Goal: Task Accomplishment & Management: Use online tool/utility

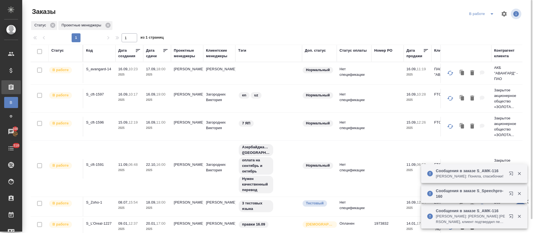
click at [489, 11] on icon "split button" at bounding box center [491, 14] width 7 height 7
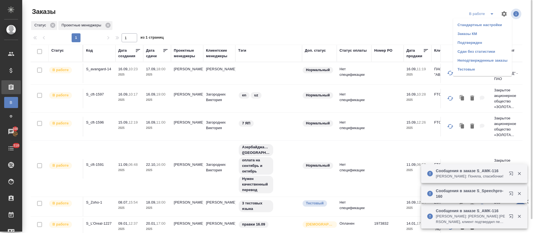
click at [481, 41] on li "Подтвержден" at bounding box center [482, 42] width 59 height 9
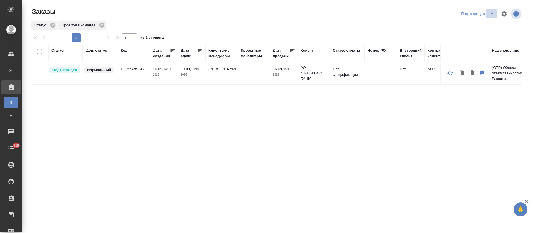
click at [491, 15] on icon "split button" at bounding box center [491, 14] width 7 height 7
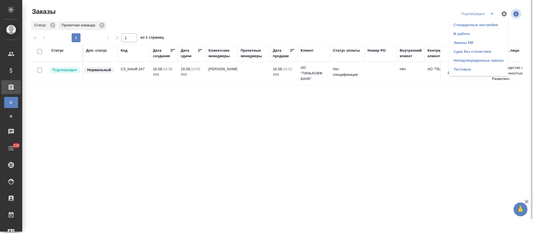
click at [478, 36] on li "В работе" at bounding box center [478, 33] width 59 height 9
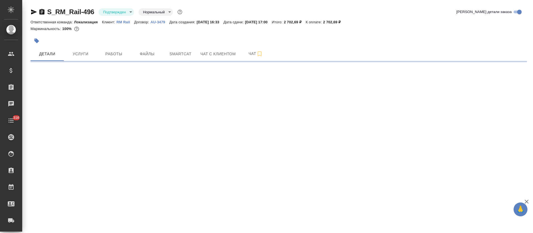
select select "RU"
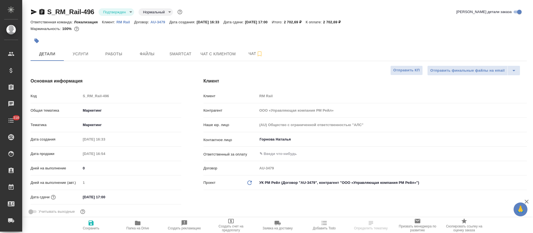
type textarea "x"
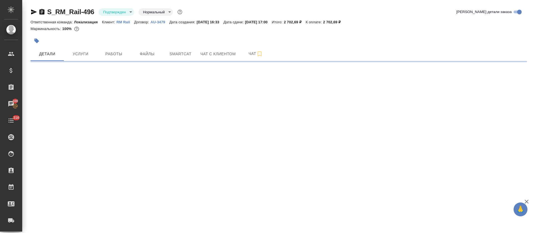
select select "RU"
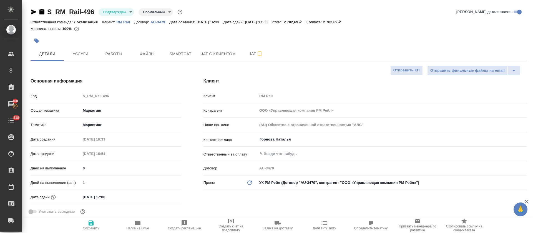
type textarea "x"
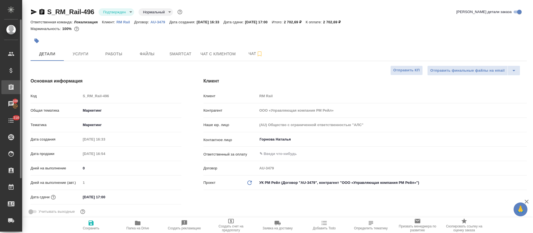
type textarea "x"
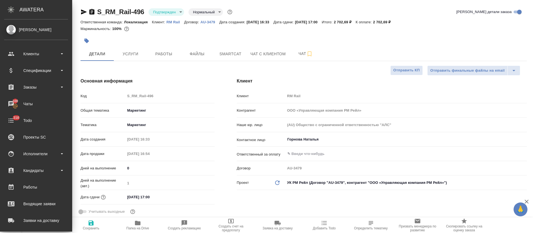
type textarea "x"
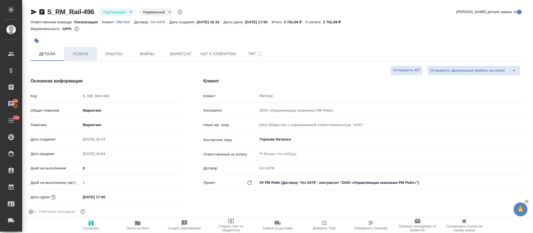
click at [85, 54] on span "Услуги" at bounding box center [80, 53] width 27 height 7
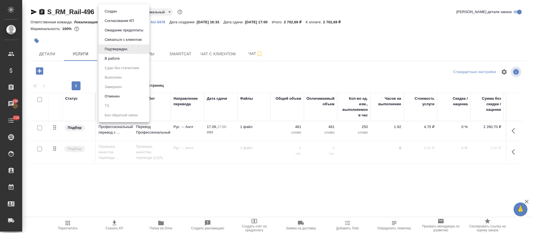
click at [122, 14] on body "🙏 .cls-1 fill:#fff; AWATERA Tretyakova Olga Клиенты Спецификации Заказы 100 Чат…" at bounding box center [266, 116] width 533 height 233
click at [120, 56] on button "В работе" at bounding box center [112, 58] width 18 height 6
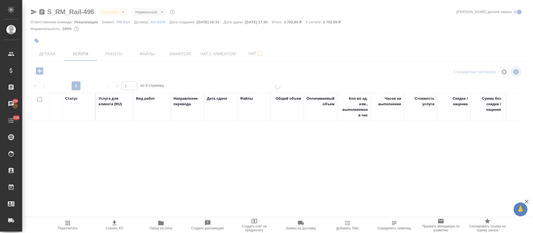
click at [193, 55] on div at bounding box center [277, 113] width 510 height 226
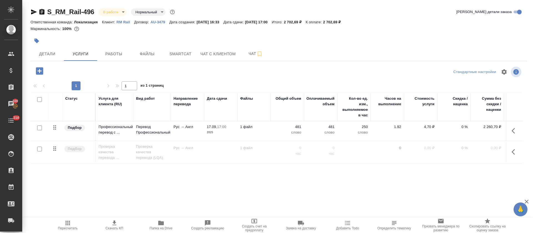
click at [193, 55] on span "Smartcat" at bounding box center [180, 53] width 27 height 7
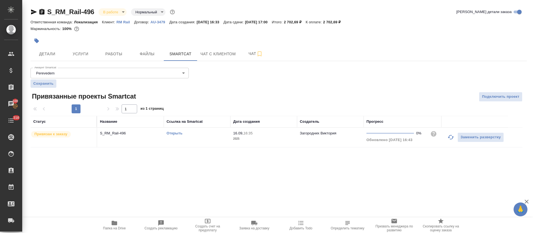
click at [178, 133] on link "Открыть" at bounding box center [174, 133] width 16 height 4
click at [175, 133] on link "Открыть" at bounding box center [174, 133] width 16 height 4
drag, startPoint x: 96, startPoint y: 14, endPoint x: 48, endPoint y: 11, distance: 47.5
click at [48, 11] on div "S_RM_Rail-496 В работе inProgress Нормальный normal" at bounding box center [103, 11] width 145 height 9
copy link "S_RM_Rail-496"
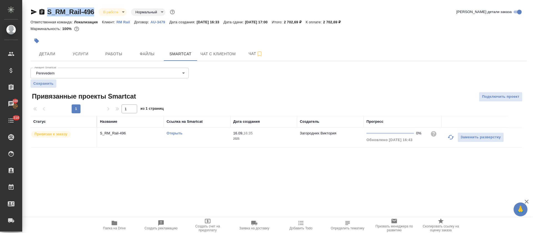
click at [174, 133] on link "Открыть" at bounding box center [174, 133] width 16 height 4
click at [218, 134] on div "Открыть" at bounding box center [196, 133] width 61 height 6
click at [128, 56] on button "Работы" at bounding box center [113, 54] width 33 height 14
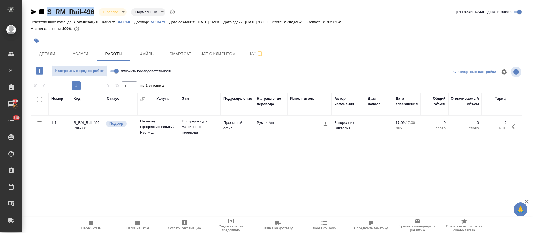
click at [115, 70] on input "Включить последовательность" at bounding box center [116, 71] width 20 height 7
checkbox input "true"
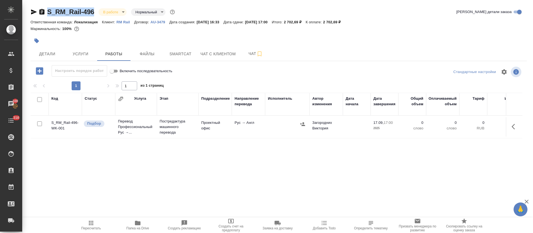
drag, startPoint x: 501, startPoint y: 126, endPoint x: 514, endPoint y: 128, distance: 13.2
click at [505, 125] on td at bounding box center [513, 126] width 17 height 19
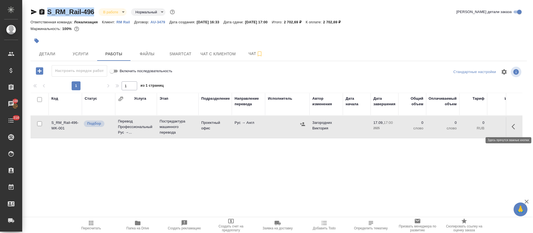
click at [508, 125] on button "button" at bounding box center [514, 126] width 13 height 13
click at [470, 125] on icon "button" at bounding box center [473, 126] width 7 height 7
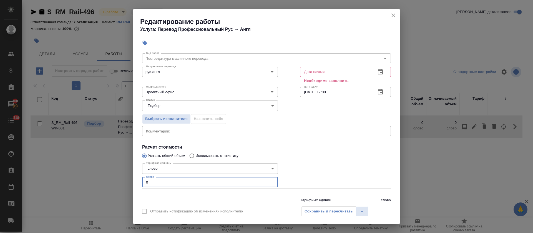
click at [133, 199] on div "Параметры Файлы Вид работ Постредактура машинного перевода Вид работ Направлени…" at bounding box center [266, 125] width 266 height 153
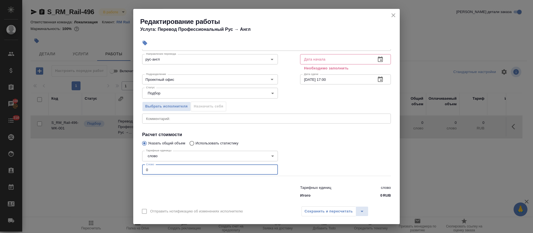
paste input "476"
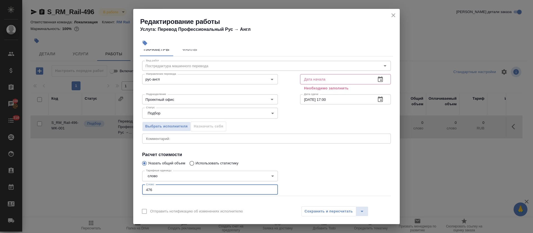
scroll to position [0, 0]
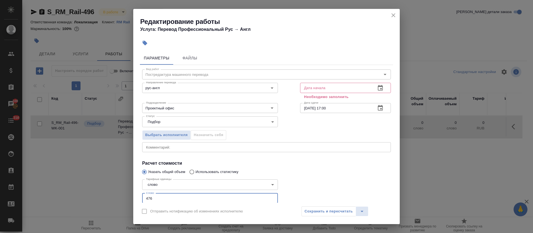
type input "476"
click at [377, 90] on icon "button" at bounding box center [380, 88] width 7 height 7
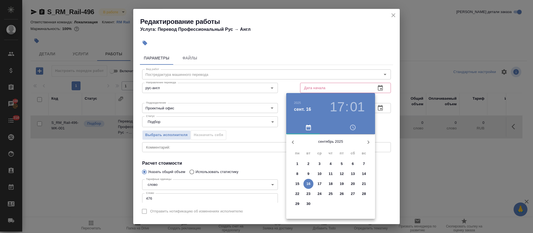
click at [309, 180] on button "16" at bounding box center [308, 184] width 10 height 10
type input "16.09.2025 17:01"
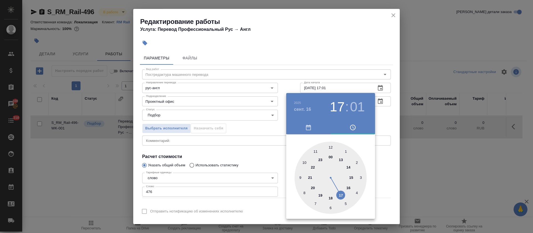
click at [249, 156] on div at bounding box center [266, 116] width 533 height 233
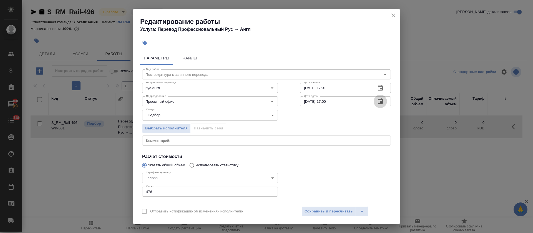
click at [377, 103] on icon "button" at bounding box center [380, 101] width 7 height 7
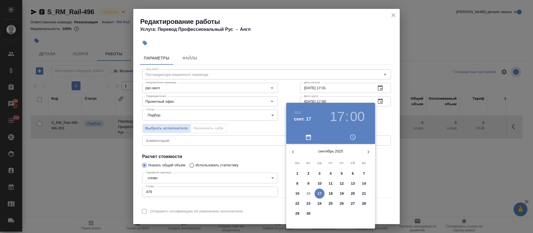
click at [333, 117] on h3 "17" at bounding box center [337, 117] width 15 height 16
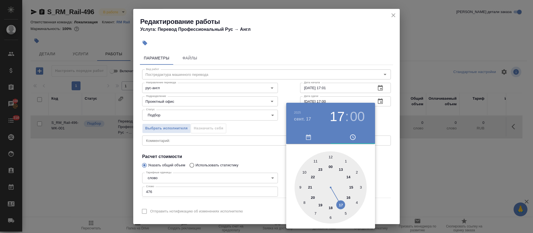
click at [349, 177] on div at bounding box center [330, 187] width 72 height 72
type input "17.09.2025 14:00"
click at [211, 158] on div at bounding box center [266, 116] width 533 height 233
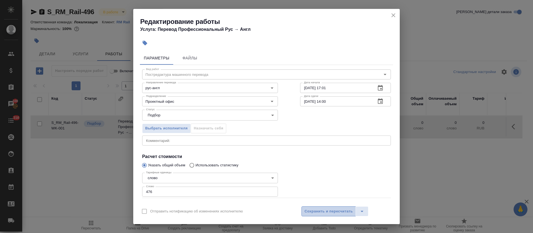
click at [306, 210] on span "Сохранить и пересчитать" at bounding box center [328, 211] width 48 height 6
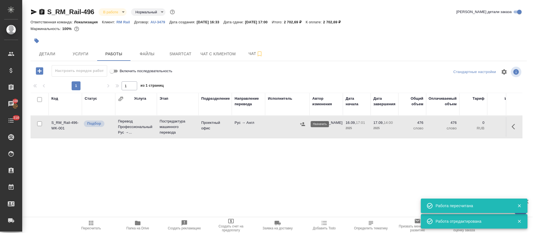
click at [303, 122] on icon "button" at bounding box center [302, 124] width 5 height 4
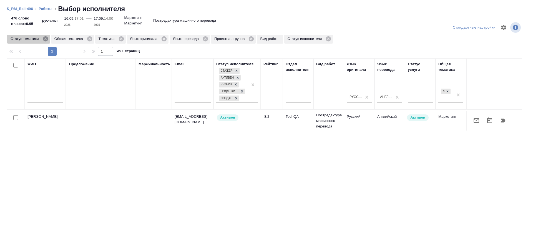
click at [43, 39] on icon at bounding box center [45, 38] width 5 height 5
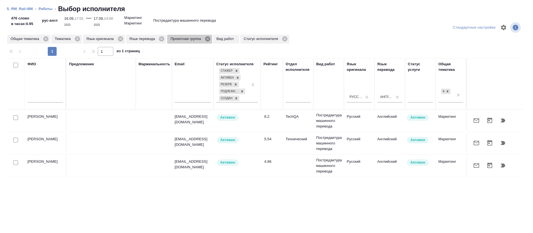
click at [205, 39] on icon at bounding box center [207, 39] width 6 height 6
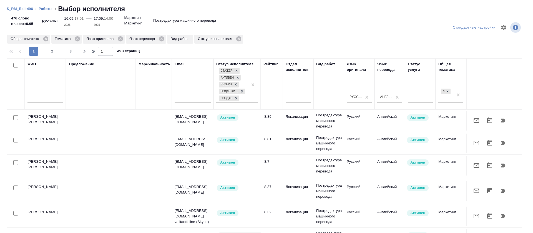
scroll to position [42, 0]
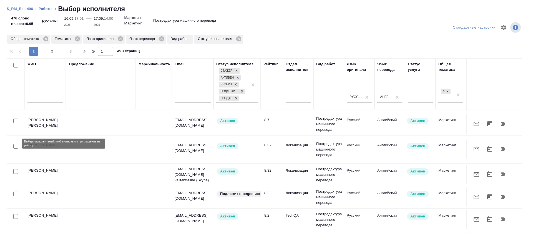
click at [16, 144] on input "checkbox" at bounding box center [15, 146] width 5 height 5
checkbox input "true"
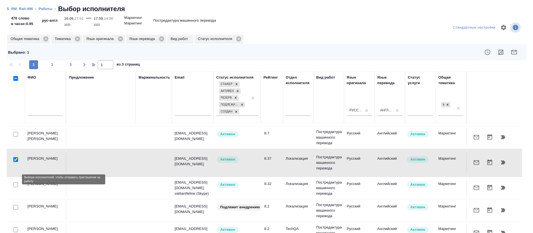
click at [16, 182] on input "checkbox" at bounding box center [15, 184] width 5 height 5
checkbox input "true"
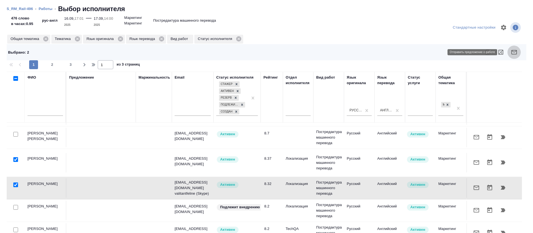
click at [511, 54] on icon "button" at bounding box center [514, 52] width 6 height 4
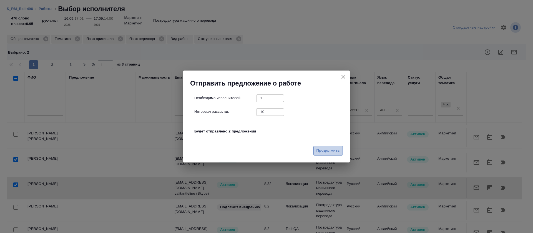
click at [324, 149] on span "Продолжить" at bounding box center [327, 150] width 23 height 6
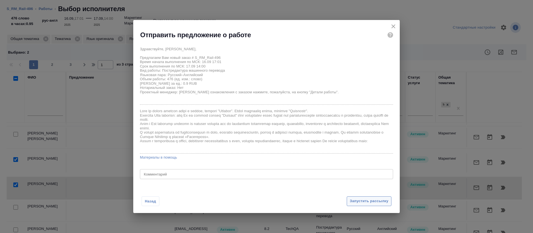
click at [353, 199] on span "Запустить рассылку" at bounding box center [369, 201] width 39 height 6
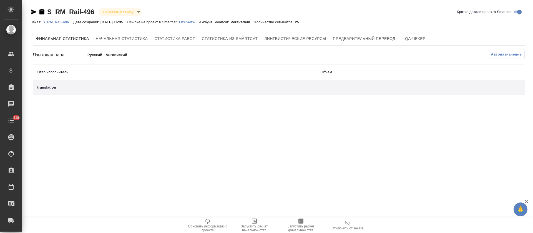
click at [194, 21] on p "Открыть" at bounding box center [189, 22] width 20 height 4
click at [317, 38] on span "Лингвистические ресурсы" at bounding box center [295, 38] width 62 height 7
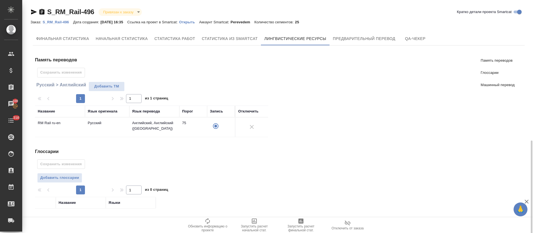
scroll to position [80, 0]
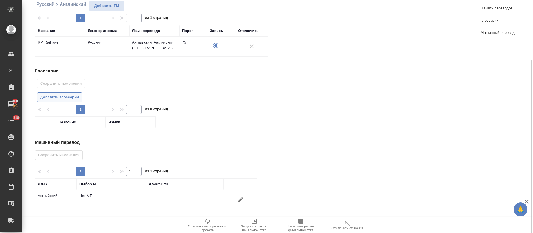
click at [73, 98] on span "Добавить глоссарии" at bounding box center [59, 97] width 39 height 6
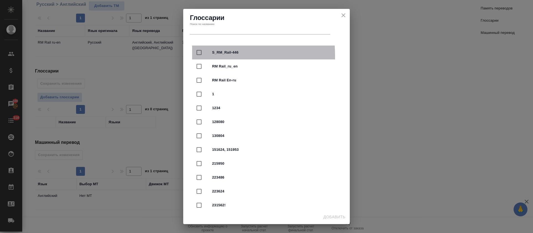
click at [200, 56] on input "checkbox" at bounding box center [199, 53] width 12 height 12
checkbox input "true"
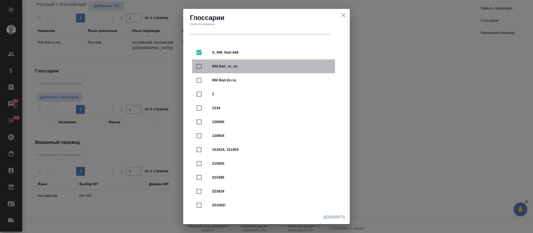
click at [199, 67] on input "checkbox" at bounding box center [199, 66] width 12 height 12
checkbox input "true"
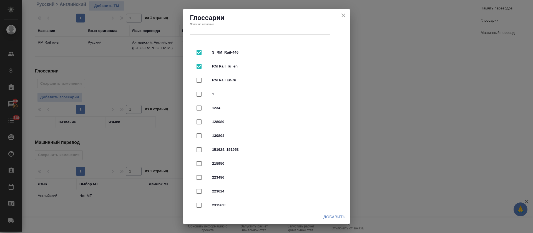
click at [199, 78] on input "checkbox" at bounding box center [199, 80] width 12 height 12
checkbox input "true"
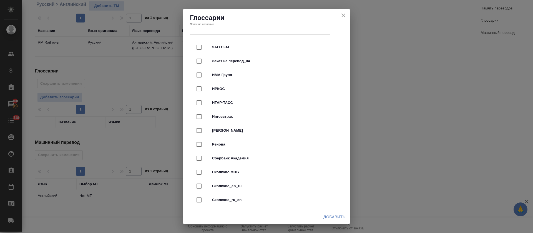
scroll to position [1022, 0]
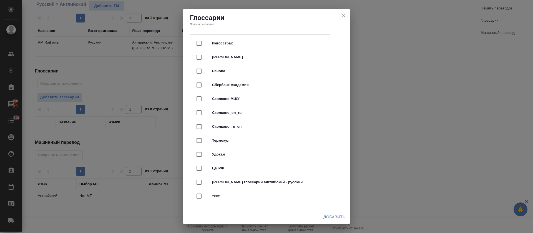
click at [338, 218] on span "Добавить" at bounding box center [334, 216] width 22 height 7
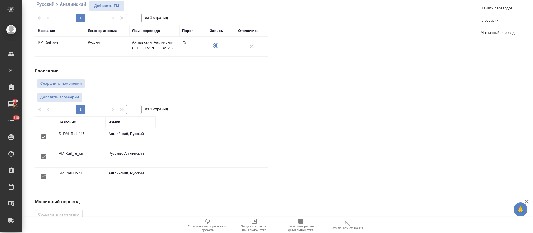
scroll to position [0, 0]
click at [70, 85] on span "Сохранить изменения" at bounding box center [61, 83] width 42 height 6
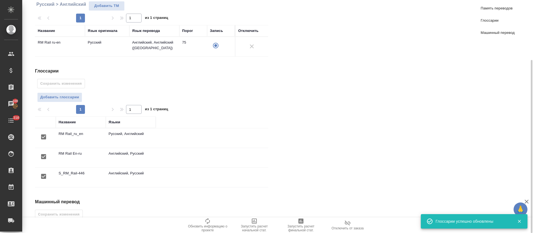
scroll to position [140, 0]
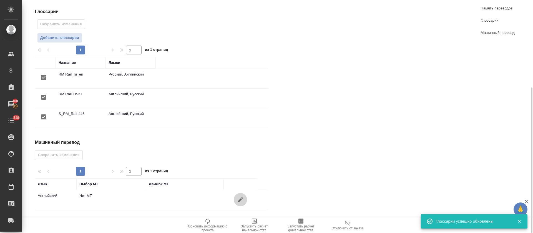
click at [242, 197] on icon "button" at bounding box center [240, 199] width 5 height 5
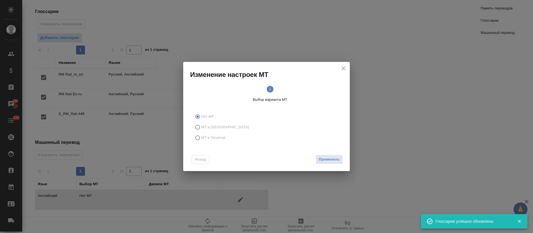
click at [215, 141] on label "МТ в Smartcat" at bounding box center [265, 137] width 146 height 11
click at [201, 141] on input "МТ в Smartcat" at bounding box center [196, 137] width 9 height 11
radio input "true"
click at [338, 160] on span "Вперед" at bounding box center [333, 159] width 14 height 6
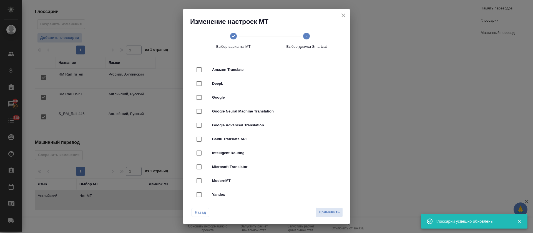
click at [274, 88] on div "DeepL" at bounding box center [266, 84] width 149 height 14
checkbox input "true"
click at [335, 214] on span "Применить" at bounding box center [328, 212] width 21 height 6
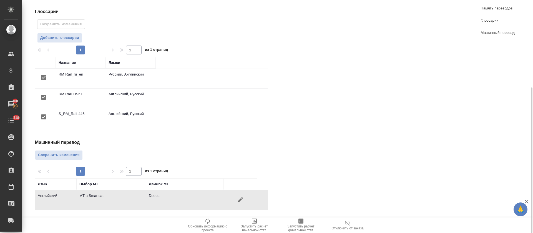
drag, startPoint x: 73, startPoint y: 157, endPoint x: 92, endPoint y: 152, distance: 19.5
click at [74, 156] on span "Сохранить изменения" at bounding box center [59, 155] width 42 height 6
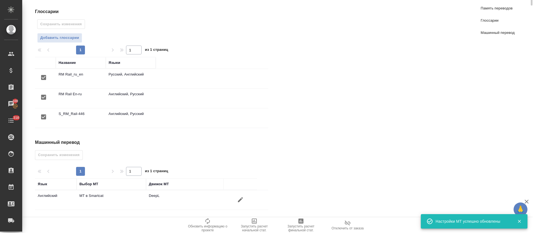
scroll to position [0, 0]
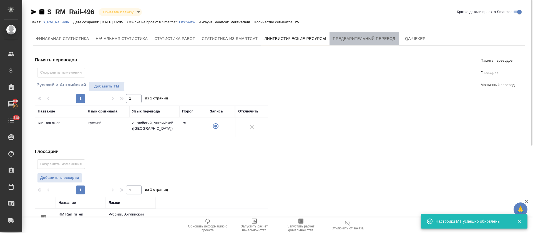
click at [353, 33] on button "Предварительный перевод" at bounding box center [363, 38] width 69 height 13
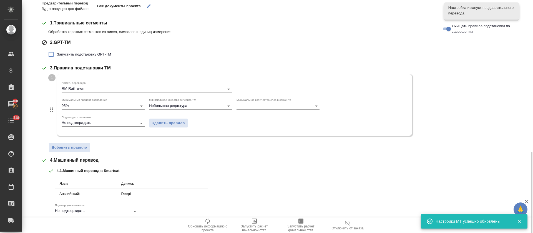
scroll to position [145, 0]
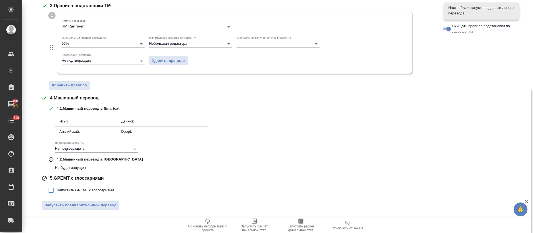
click at [97, 191] on span "Запустить GPEMT с глоссариями" at bounding box center [85, 190] width 57 height 6
click at [57, 191] on input "Запустить GPEMT с глоссариями" at bounding box center [51, 190] width 12 height 12
checkbox input "true"
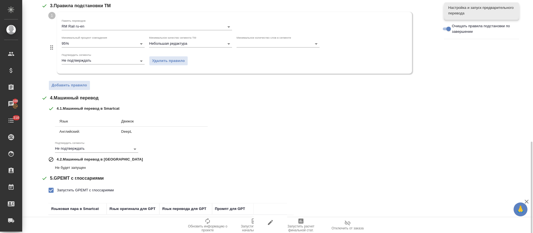
scroll to position [184, 0]
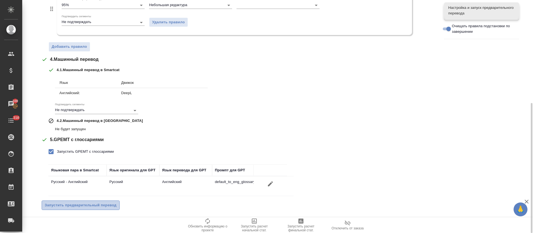
click at [97, 201] on button "Запустить предварительный перевод" at bounding box center [81, 205] width 78 height 10
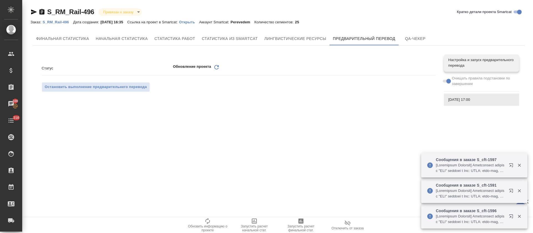
click at [216, 67] on icon "Обновить" at bounding box center [216, 67] width 7 height 7
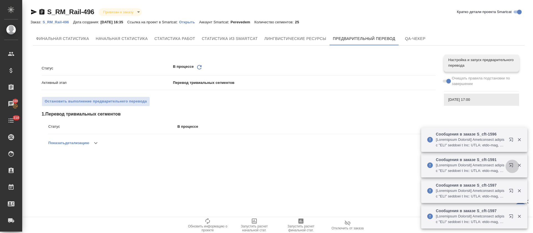
click at [511, 164] on icon "button" at bounding box center [511, 166] width 7 height 7
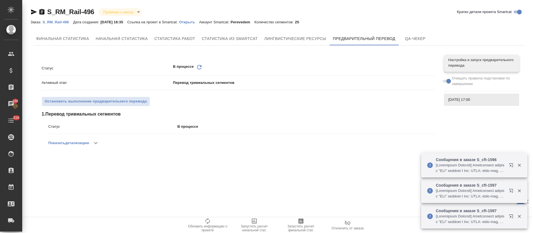
click at [199, 67] on icon "Обновить" at bounding box center [199, 67] width 7 height 7
click at [200, 66] on icon "Обновить" at bounding box center [199, 67] width 7 height 7
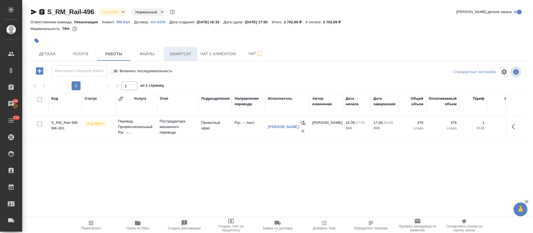
click at [179, 57] on button "Smartcat" at bounding box center [180, 54] width 33 height 14
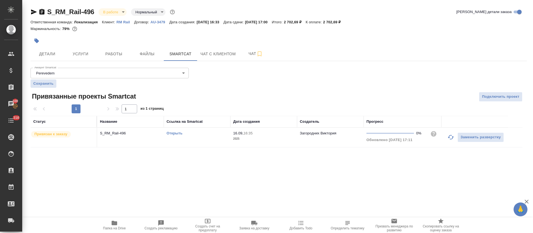
click at [454, 137] on button "button" at bounding box center [450, 136] width 13 height 13
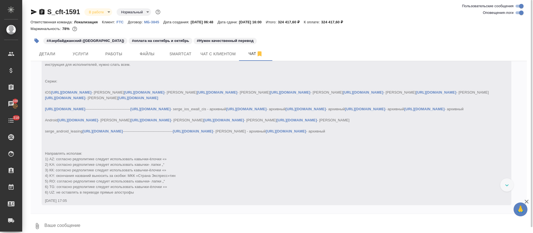
scroll to position [3017, 0]
click at [185, 57] on span "Smartcat" at bounding box center [180, 53] width 27 height 7
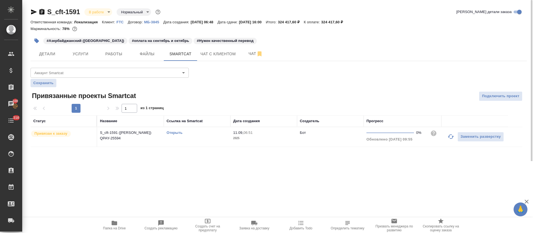
click at [447, 136] on icon "button" at bounding box center [450, 136] width 7 height 7
